Goal: Task Accomplishment & Management: Use online tool/utility

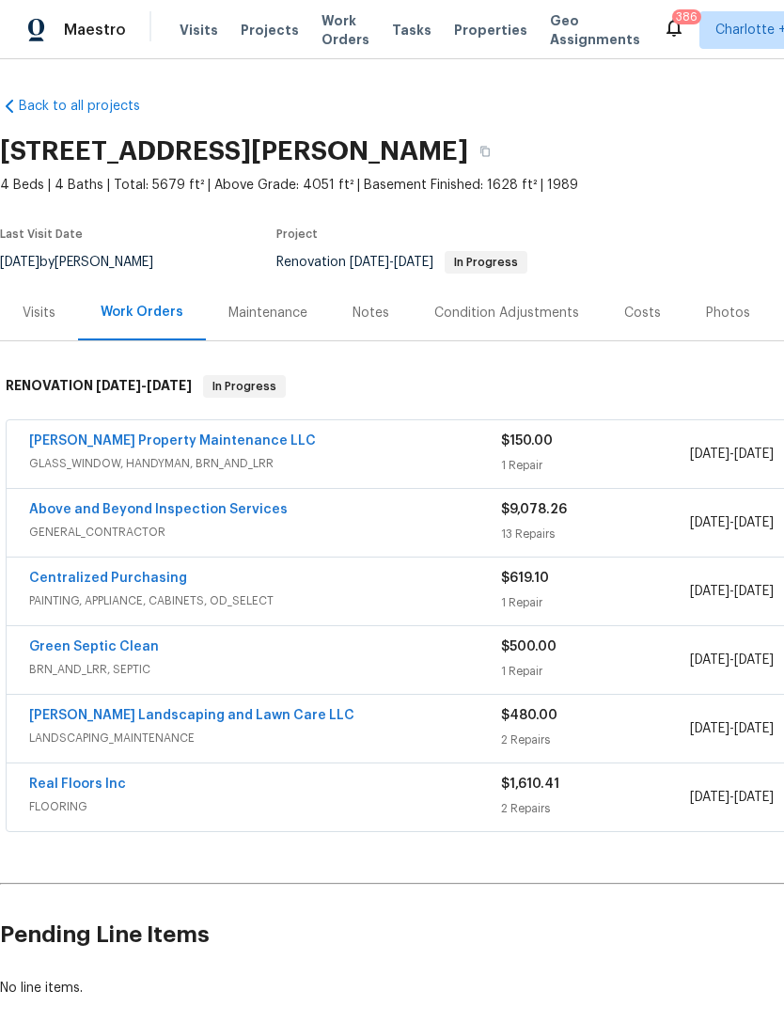
click at [374, 310] on div "Notes" at bounding box center [371, 313] width 37 height 19
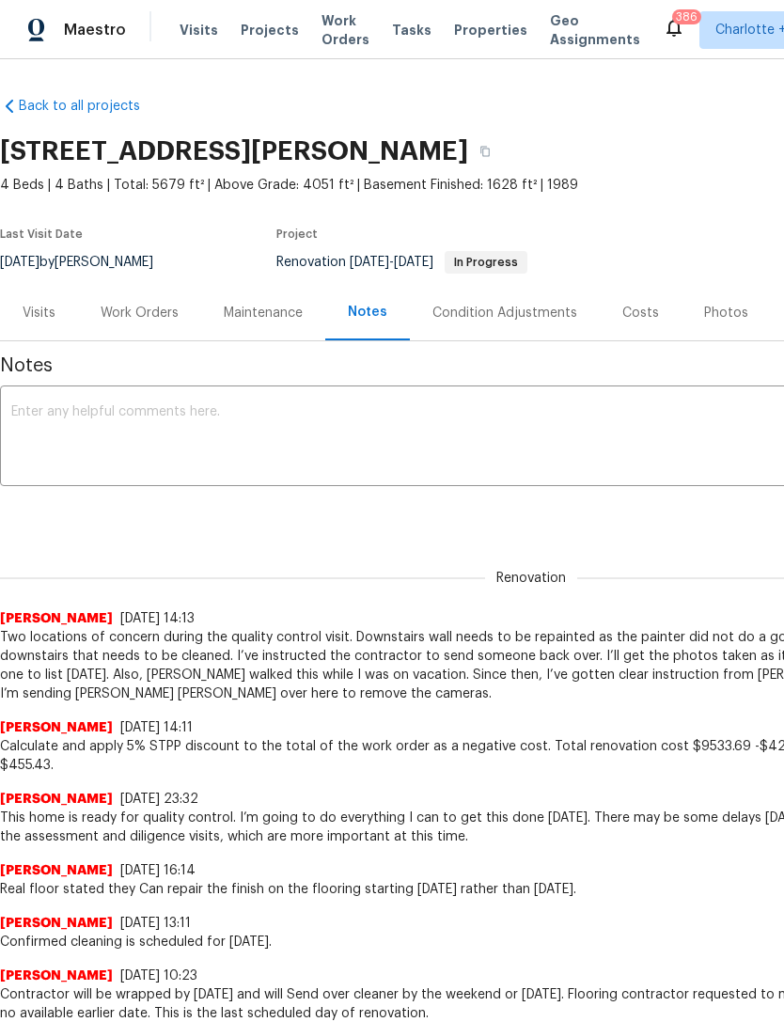
click at [163, 315] on div "Work Orders" at bounding box center [140, 313] width 78 height 19
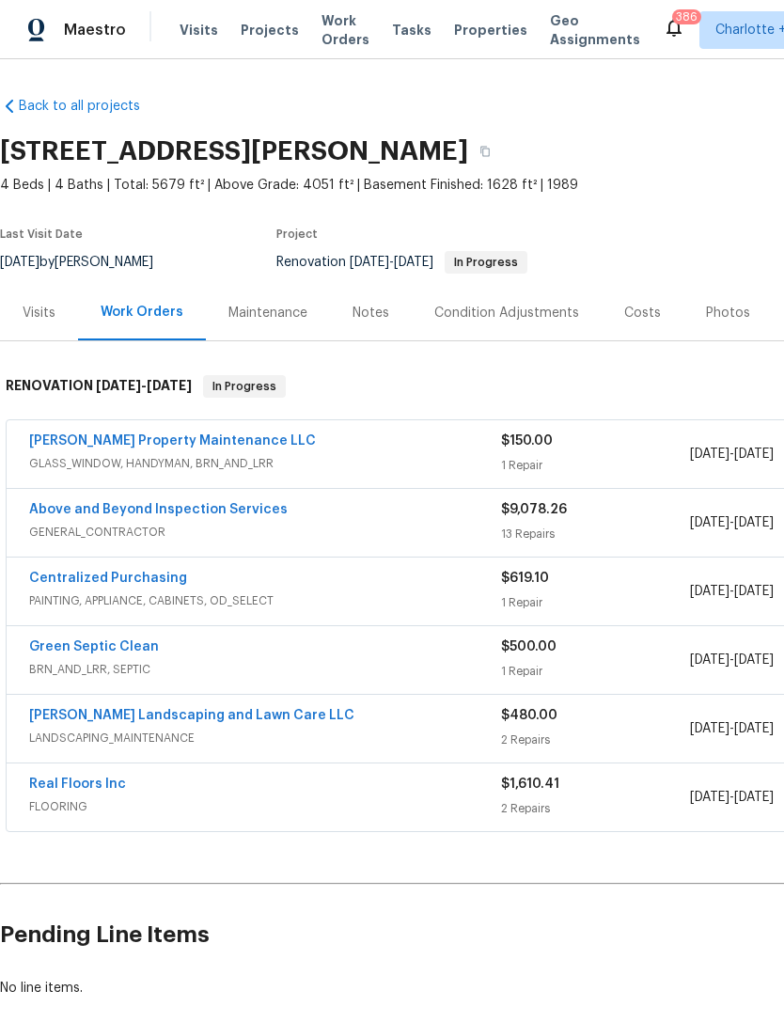
click at [173, 434] on link "Glen Property Maintenance LLC" at bounding box center [172, 440] width 287 height 13
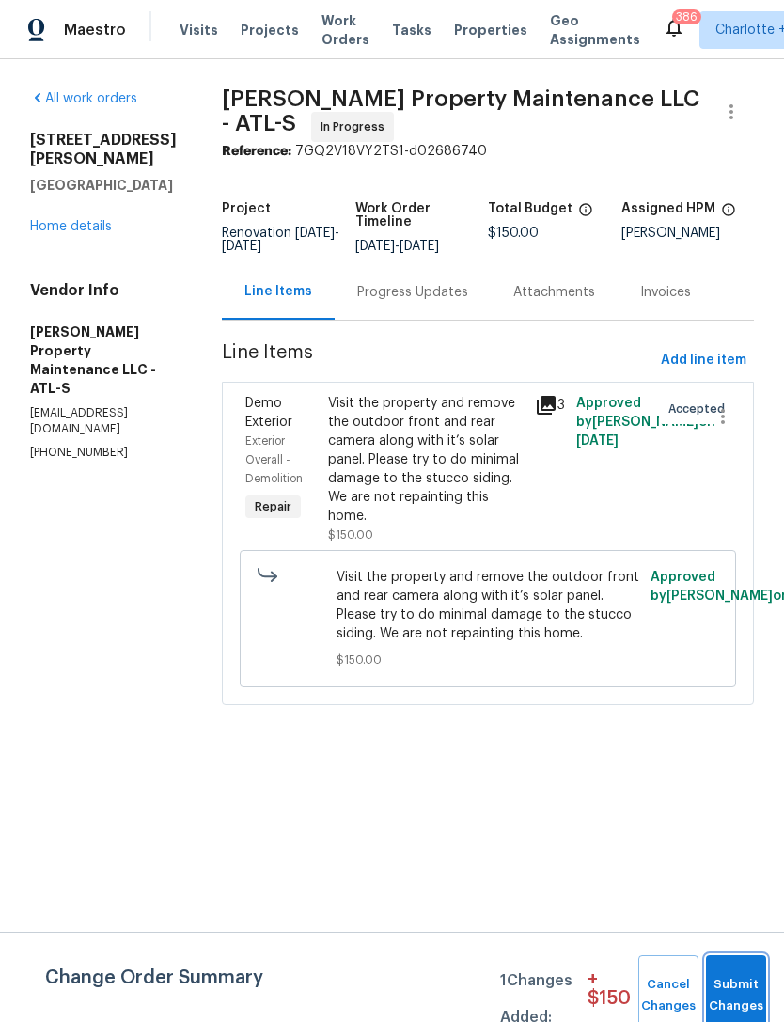
click at [737, 996] on span "Submit Changes" at bounding box center [735, 995] width 41 height 43
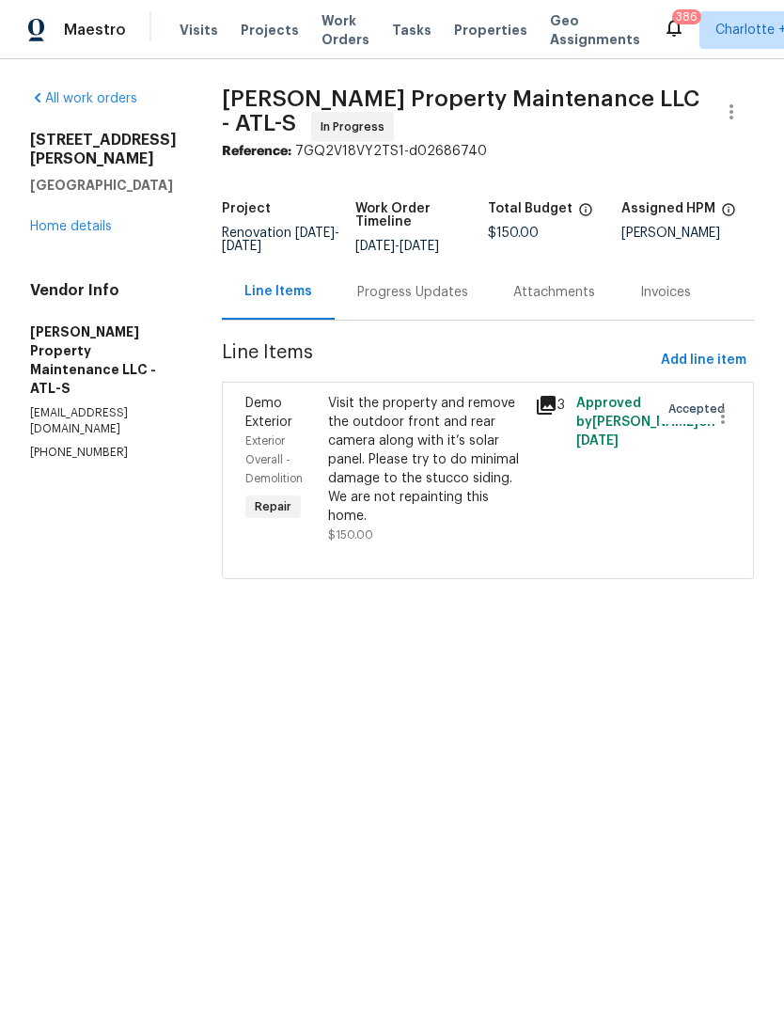
click at [438, 302] on div "Progress Updates" at bounding box center [412, 292] width 111 height 19
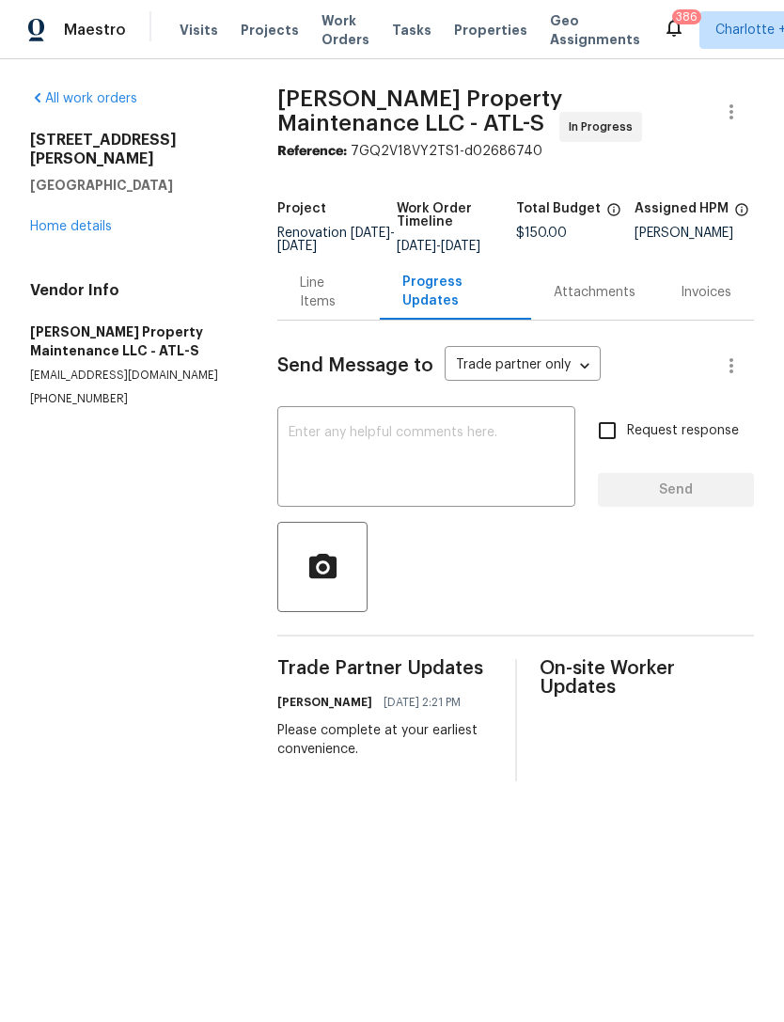
click at [80, 220] on link "Home details" at bounding box center [71, 226] width 82 height 13
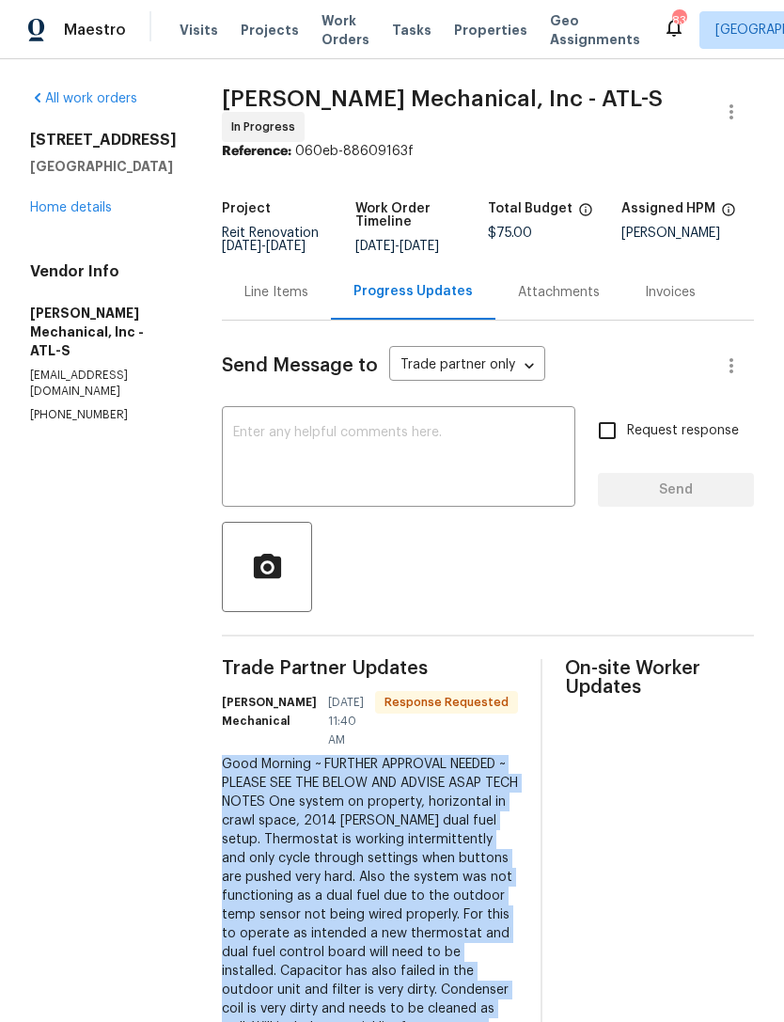
click at [430, 457] on textarea at bounding box center [398, 459] width 331 height 66
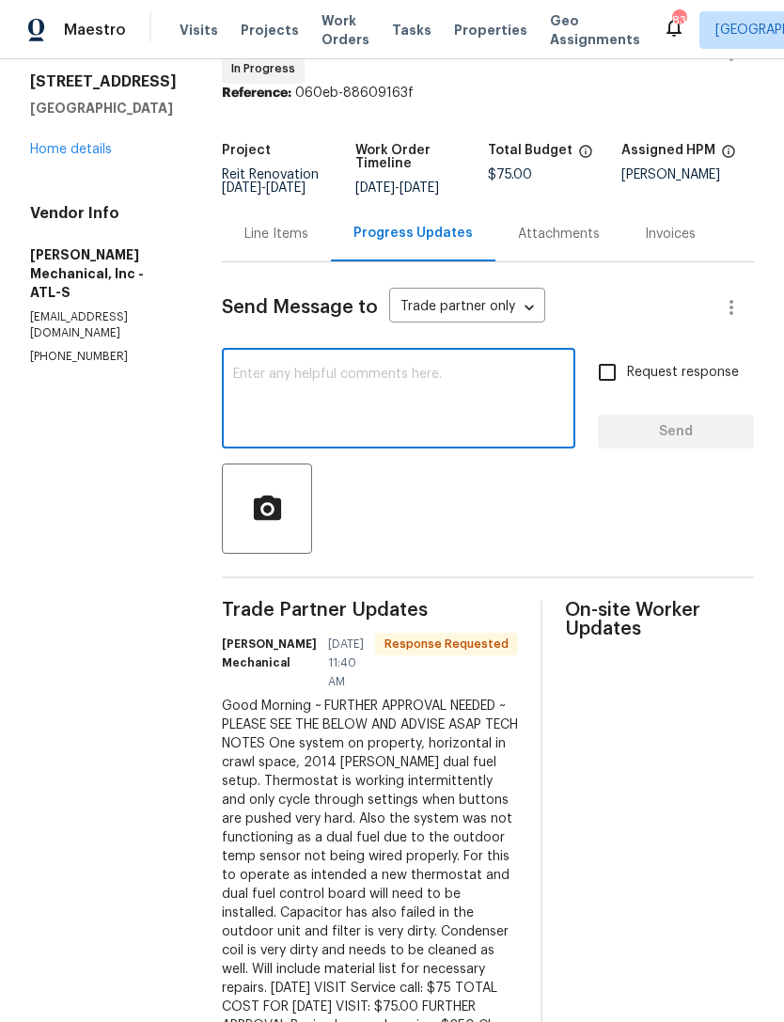
scroll to position [148, 0]
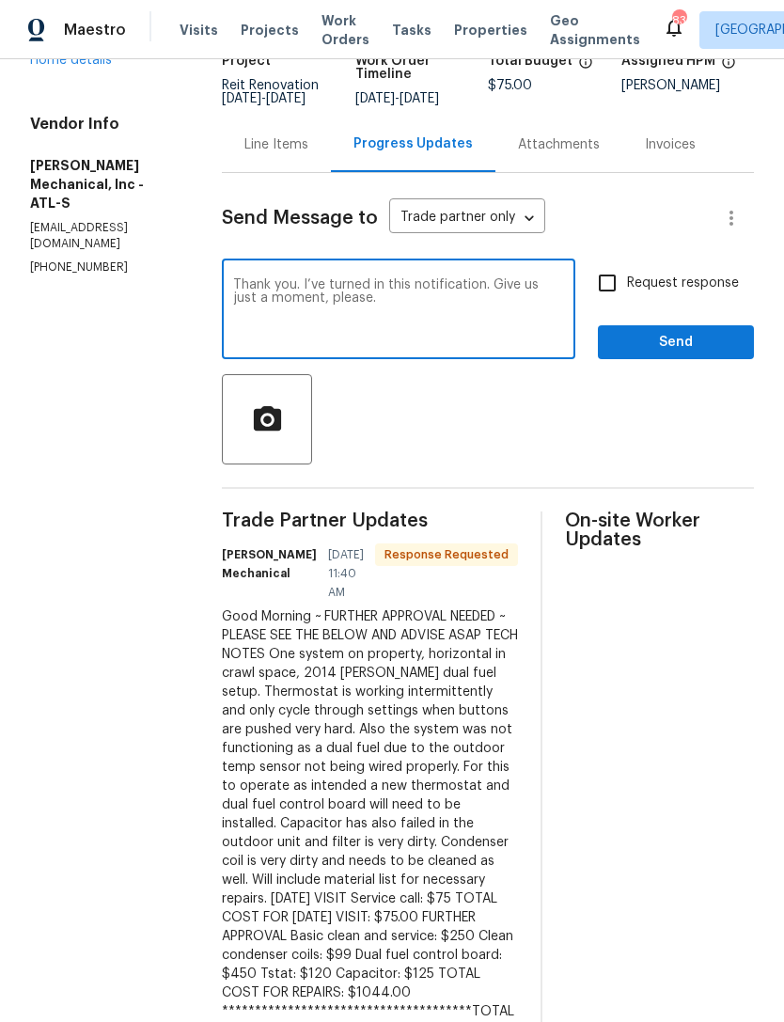
type textarea "Thank you. I’ve turned in this notification. Give us just a moment, please."
click at [665, 352] on span "Send" at bounding box center [676, 343] width 126 height 24
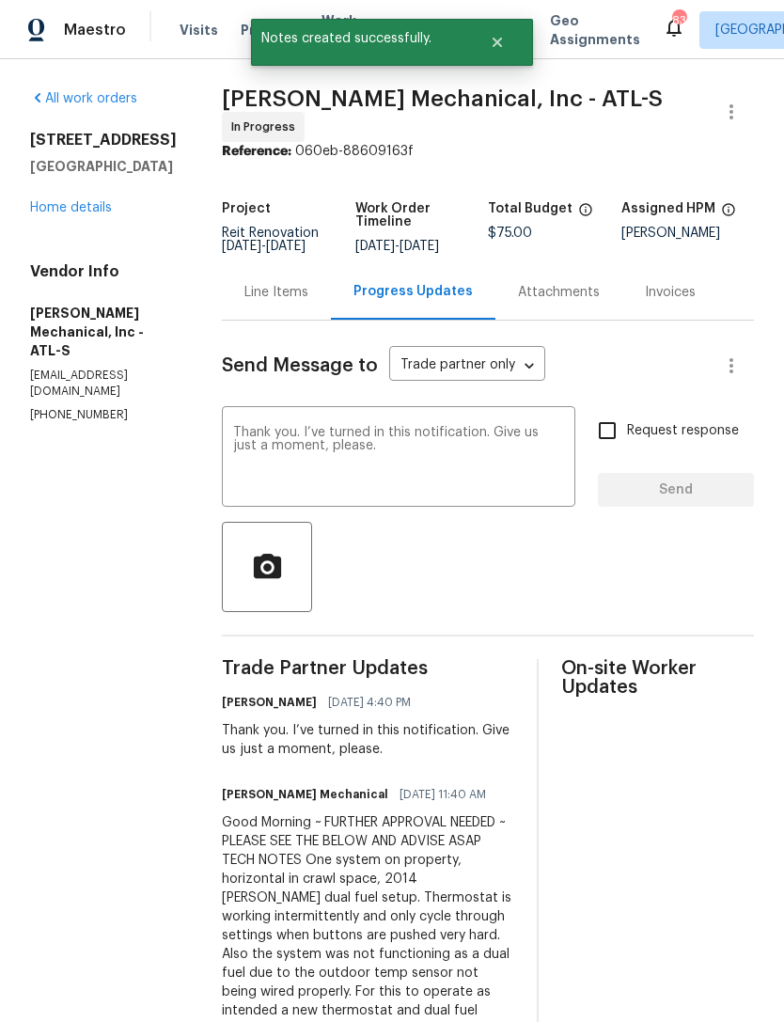
click at [88, 212] on link "Home details" at bounding box center [71, 207] width 82 height 13
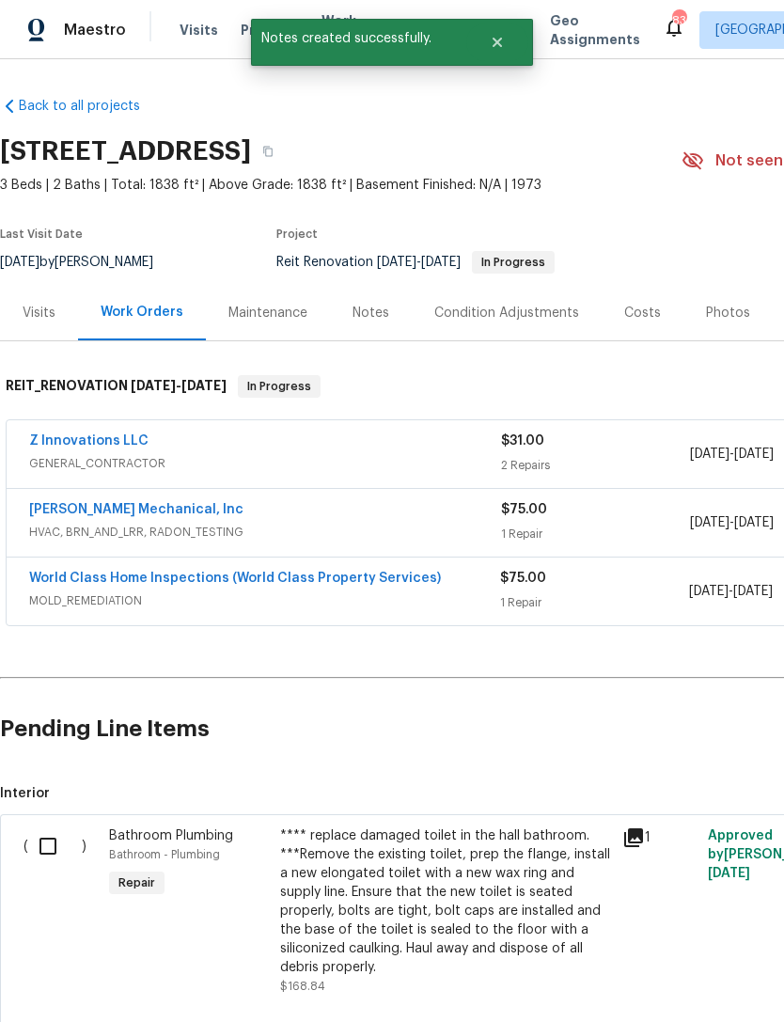
click at [119, 446] on link "Z Innovations LLC" at bounding box center [88, 440] width 119 height 13
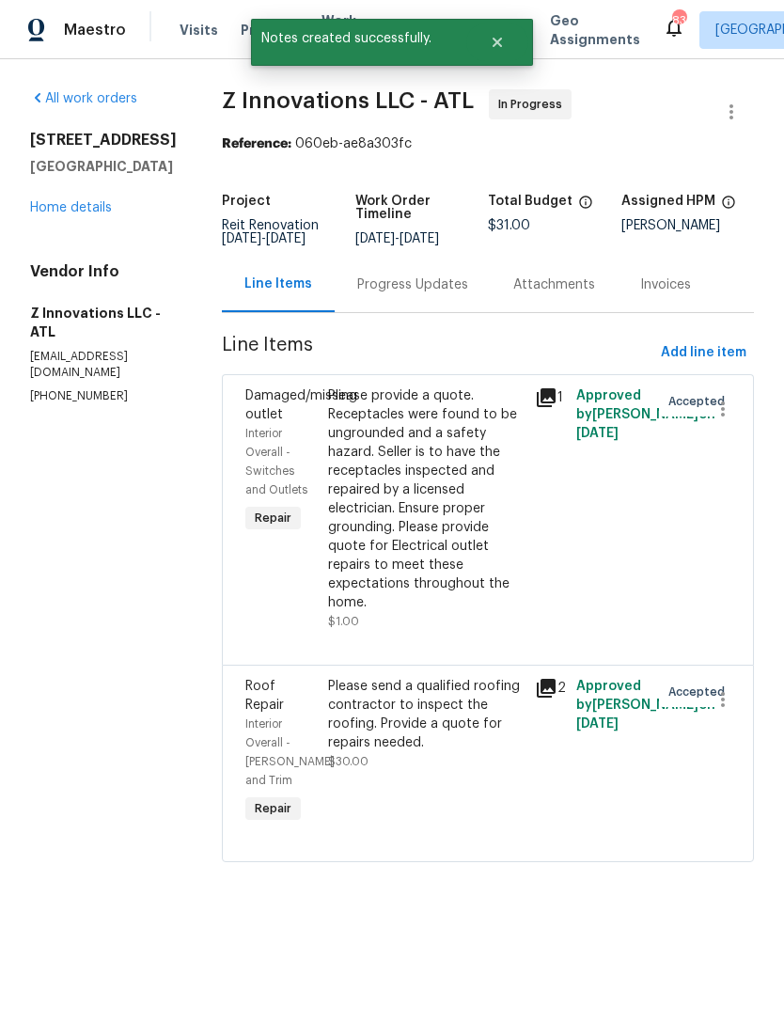
click at [418, 294] on div "Progress Updates" at bounding box center [412, 284] width 111 height 19
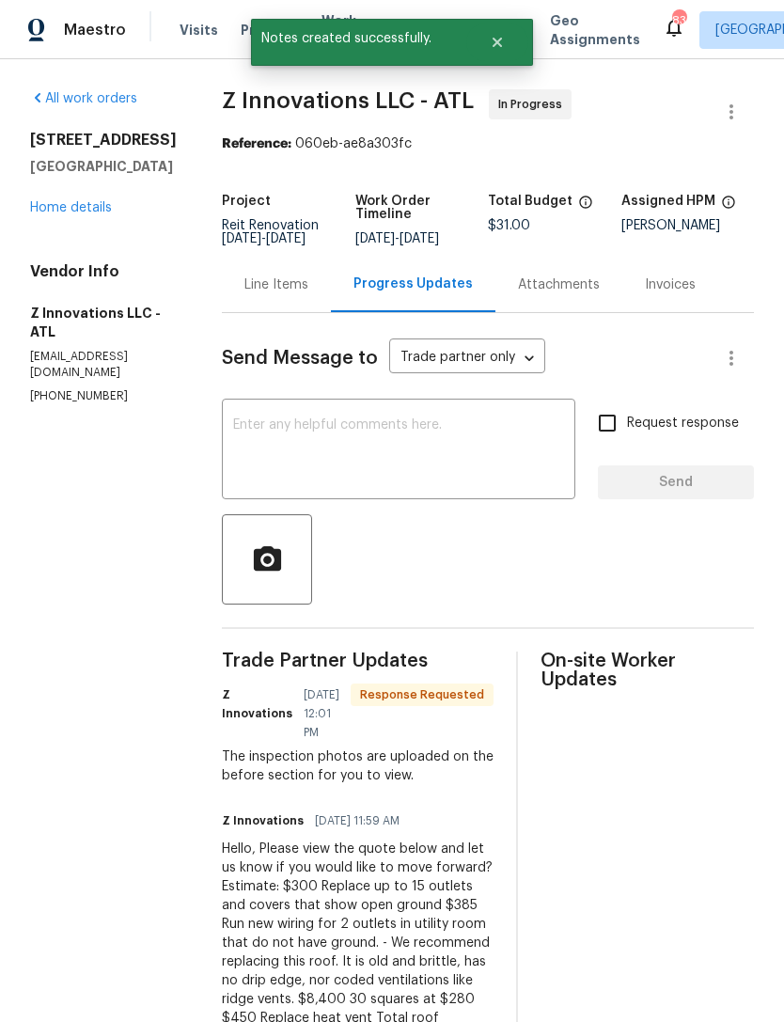
click at [463, 422] on div "x ​" at bounding box center [398, 451] width 353 height 96
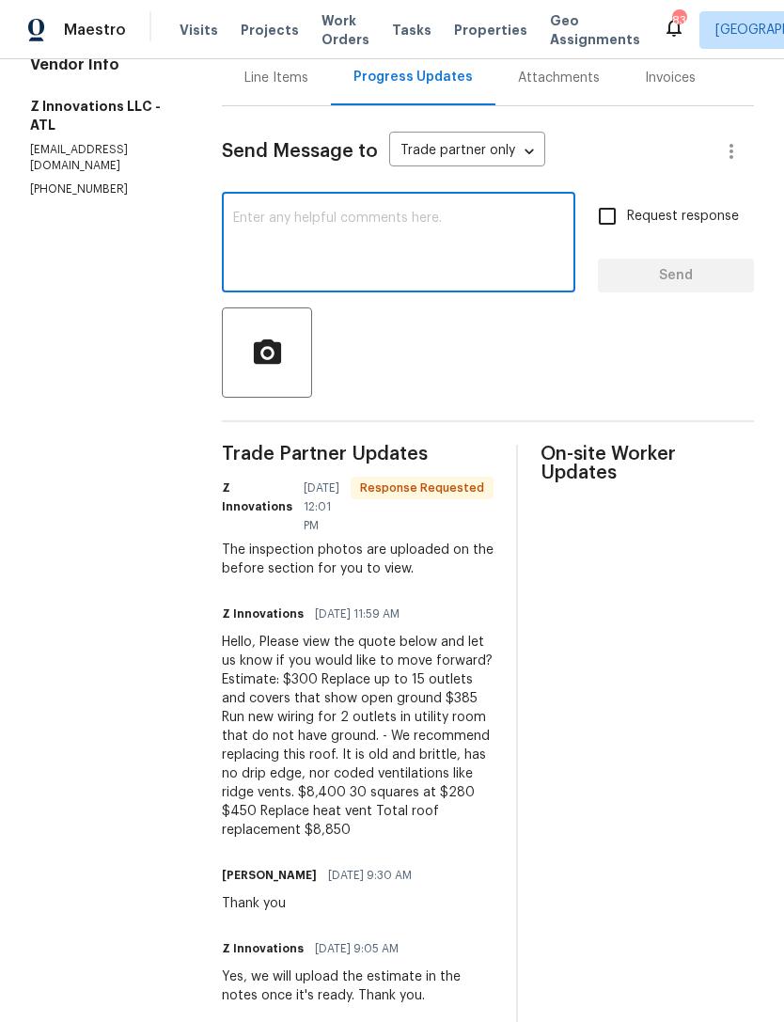
scroll to position [217, 0]
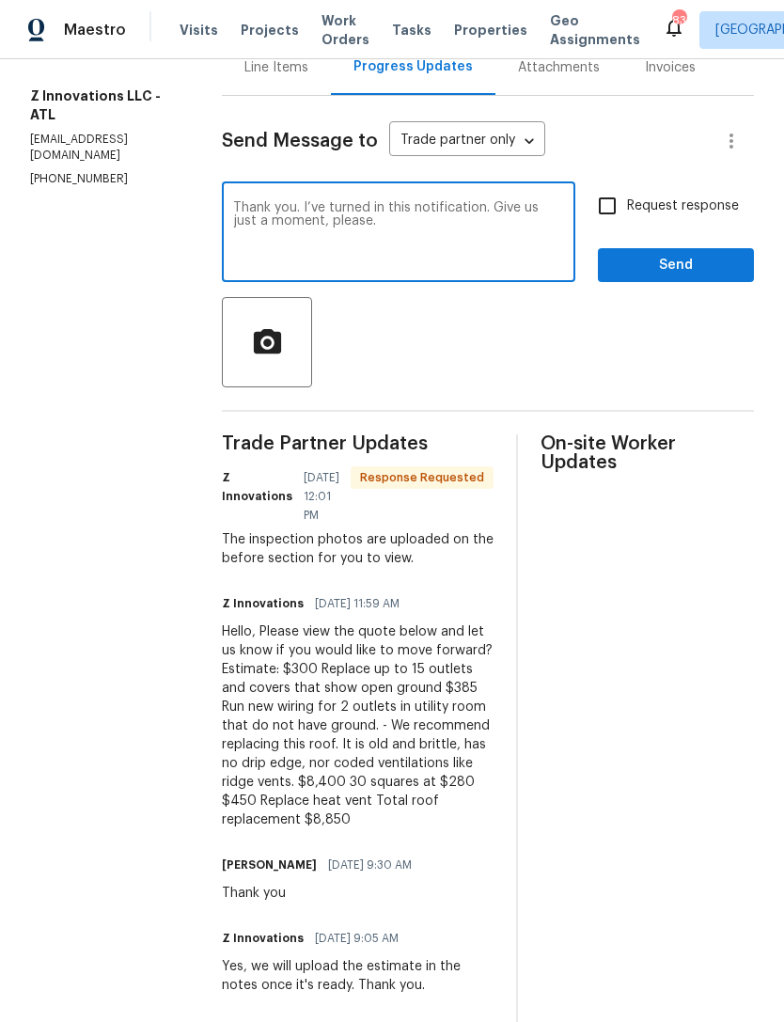
type textarea "Thank you. I’ve turned in this notification. Give us just a moment, please."
click at [669, 277] on span "Send" at bounding box center [676, 266] width 126 height 24
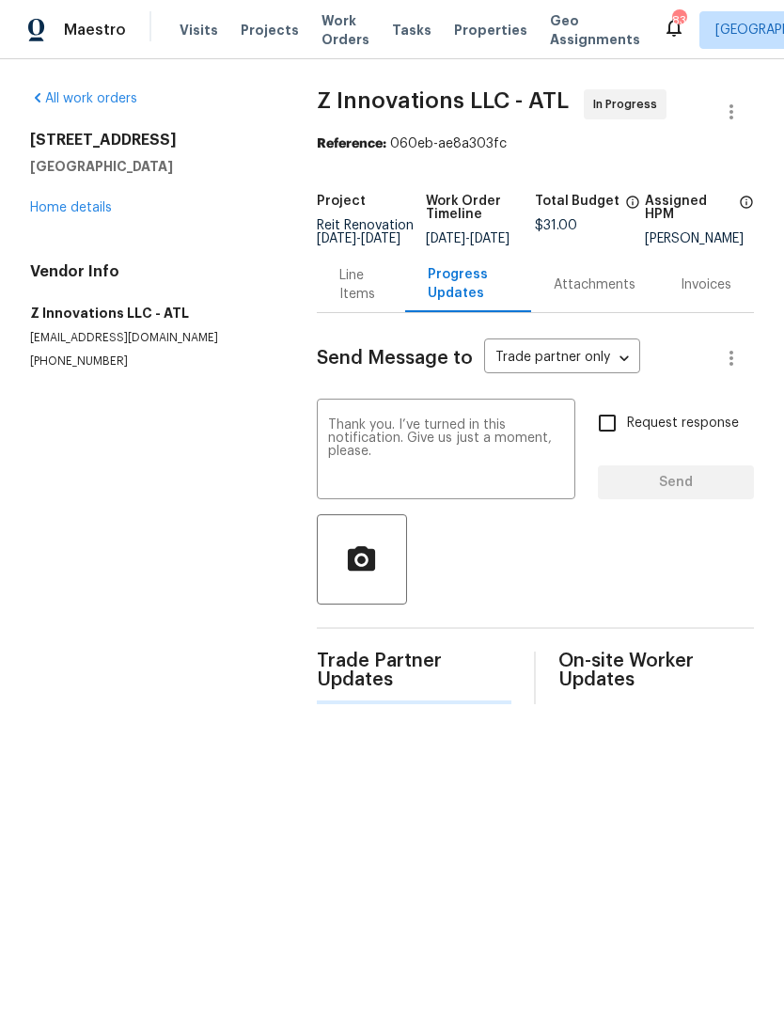
scroll to position [0, 0]
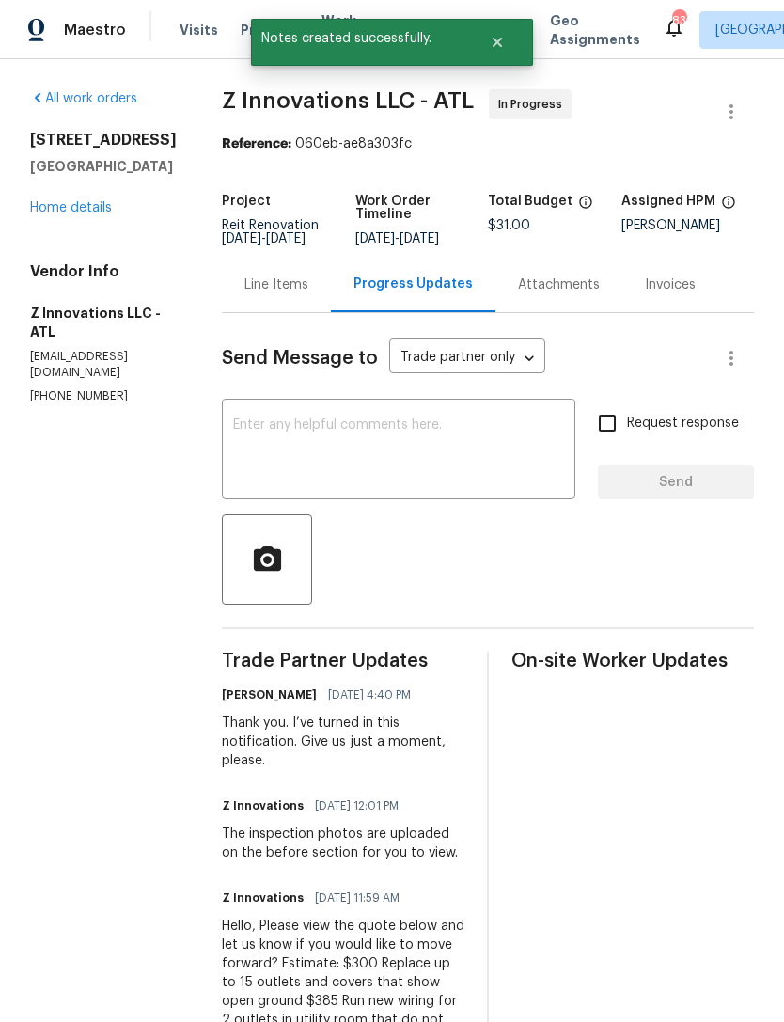
click at [92, 202] on link "Home details" at bounding box center [71, 207] width 82 height 13
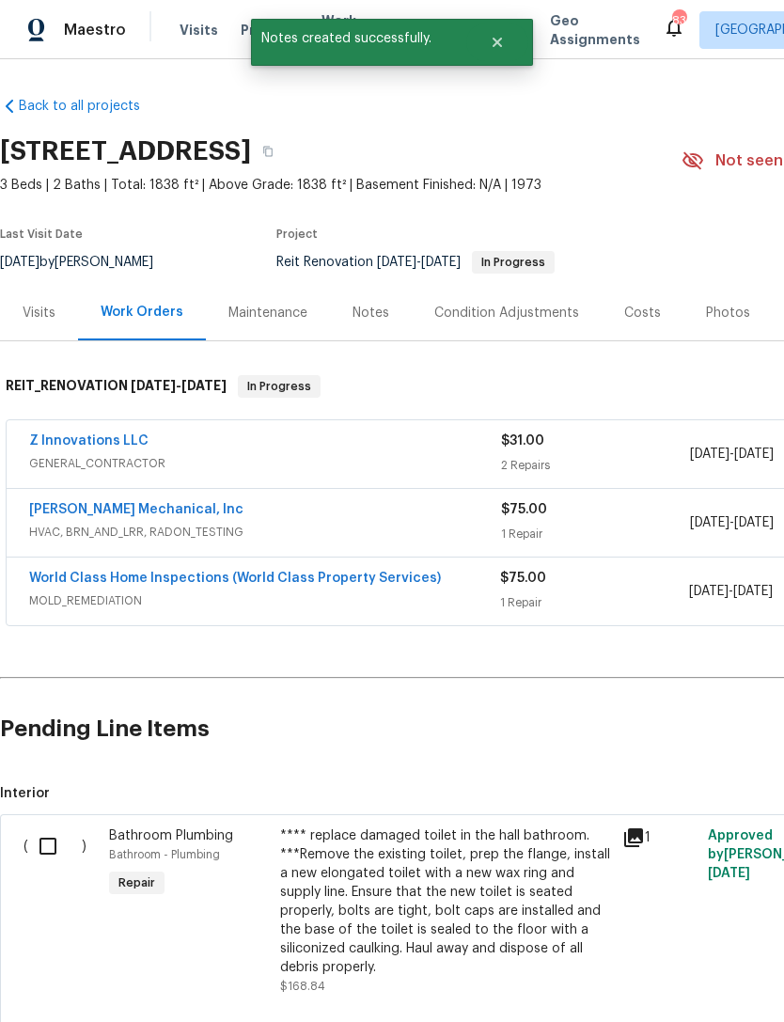
click at [133, 506] on link "[PERSON_NAME] Mechanical, Inc" at bounding box center [136, 509] width 214 height 13
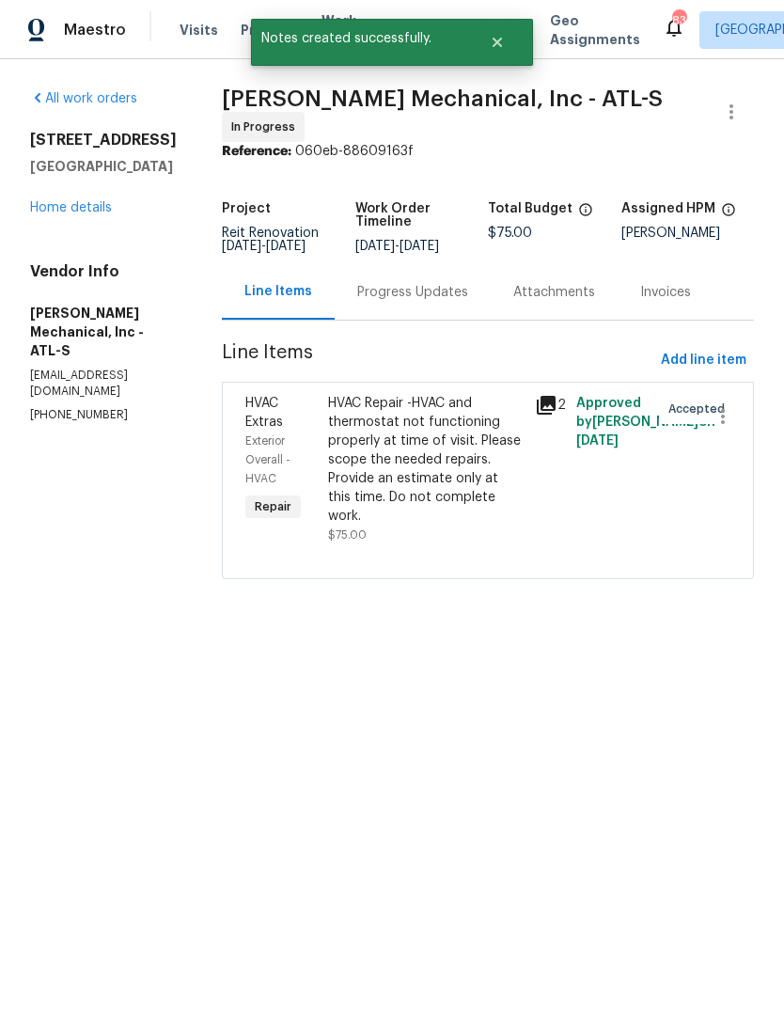
click at [446, 295] on div "Progress Updates" at bounding box center [412, 292] width 111 height 19
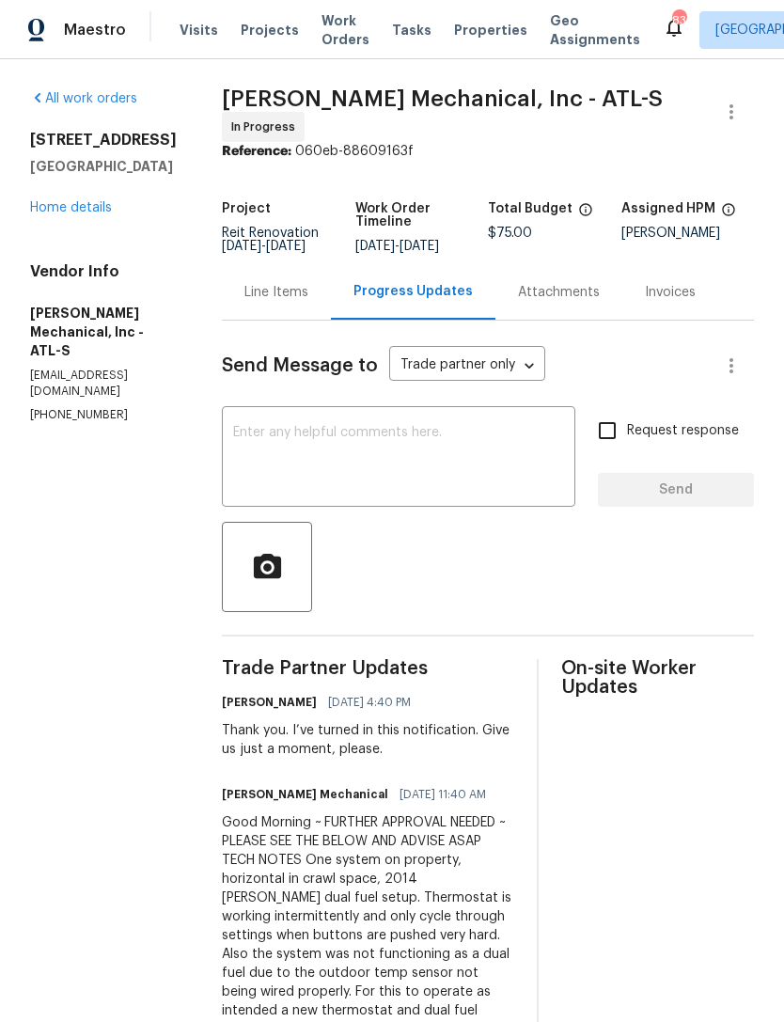
click at [101, 203] on link "Home details" at bounding box center [71, 207] width 82 height 13
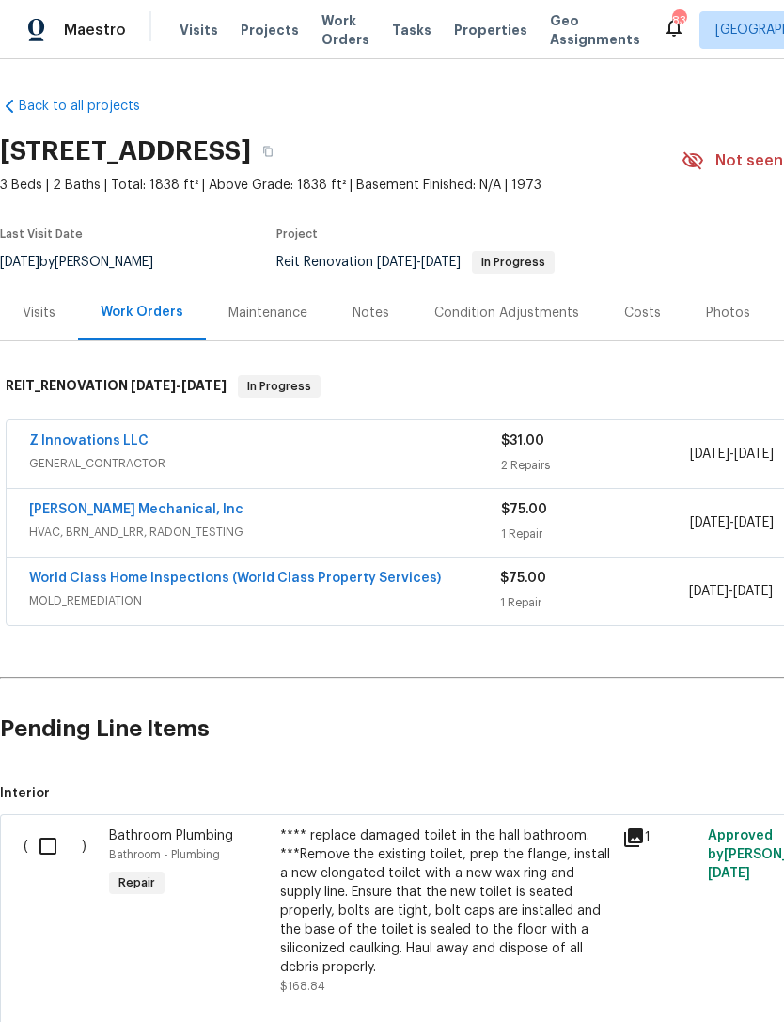
click at [151, 577] on link "World Class Home Inspections (World Class Property Services)" at bounding box center [235, 578] width 412 height 13
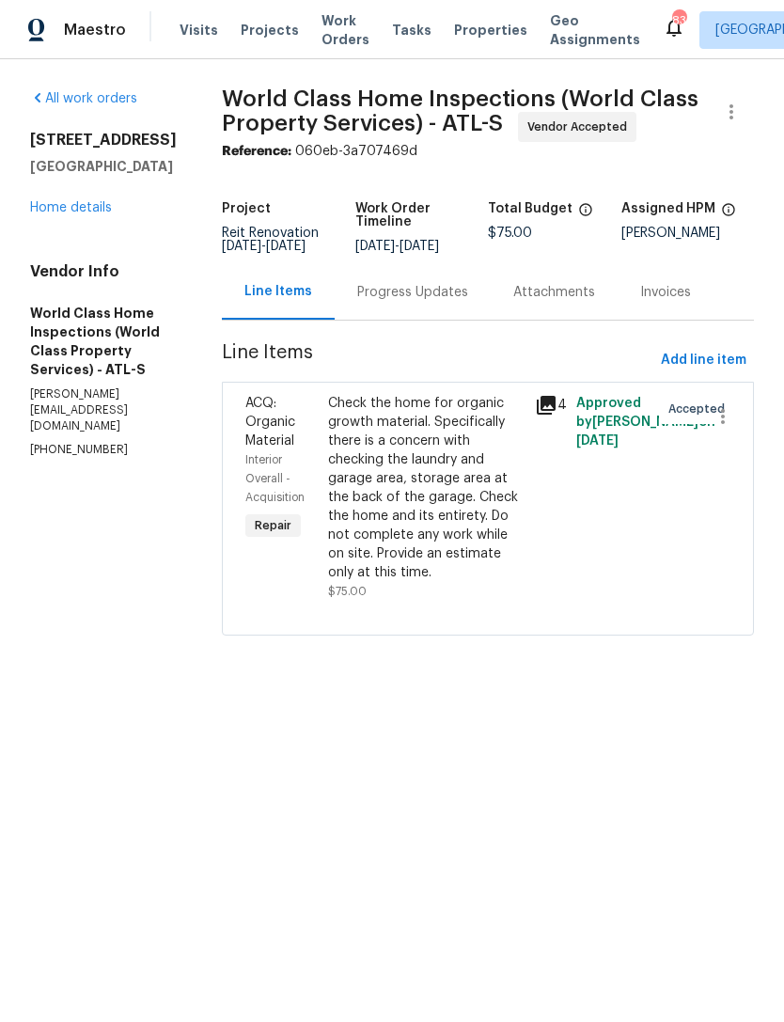
click at [413, 302] on div "Progress Updates" at bounding box center [412, 292] width 111 height 19
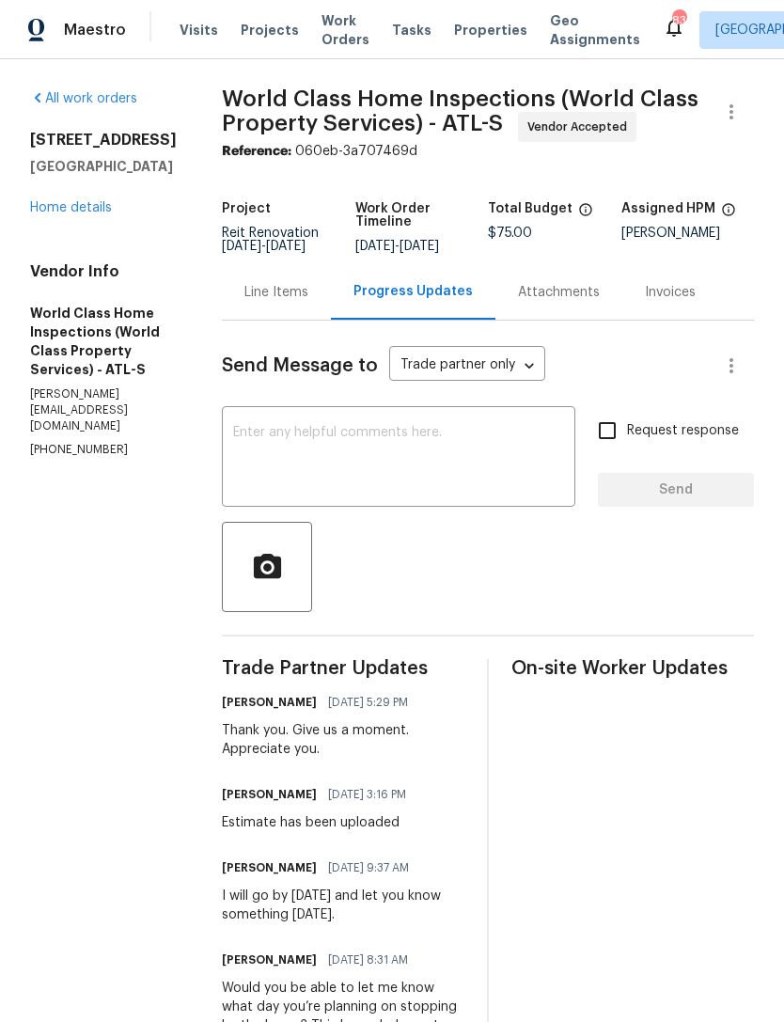
click at [86, 211] on link "Home details" at bounding box center [71, 207] width 82 height 13
